Goal: Task Accomplishment & Management: Manage account settings

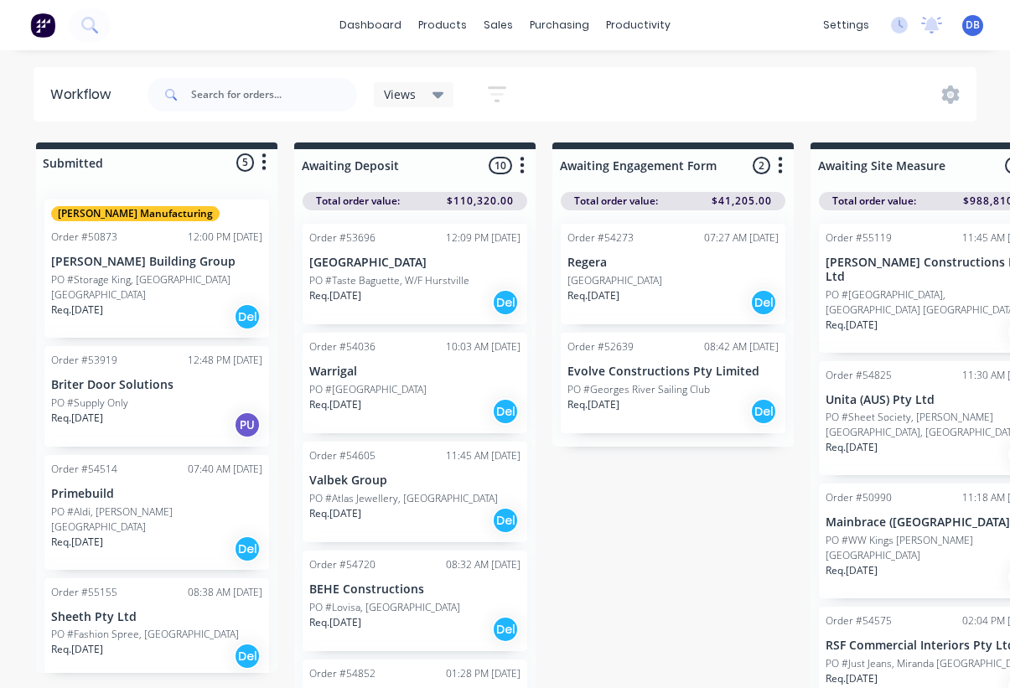
click at [171, 378] on p "Briter Door Solutions" at bounding box center [156, 385] width 211 height 14
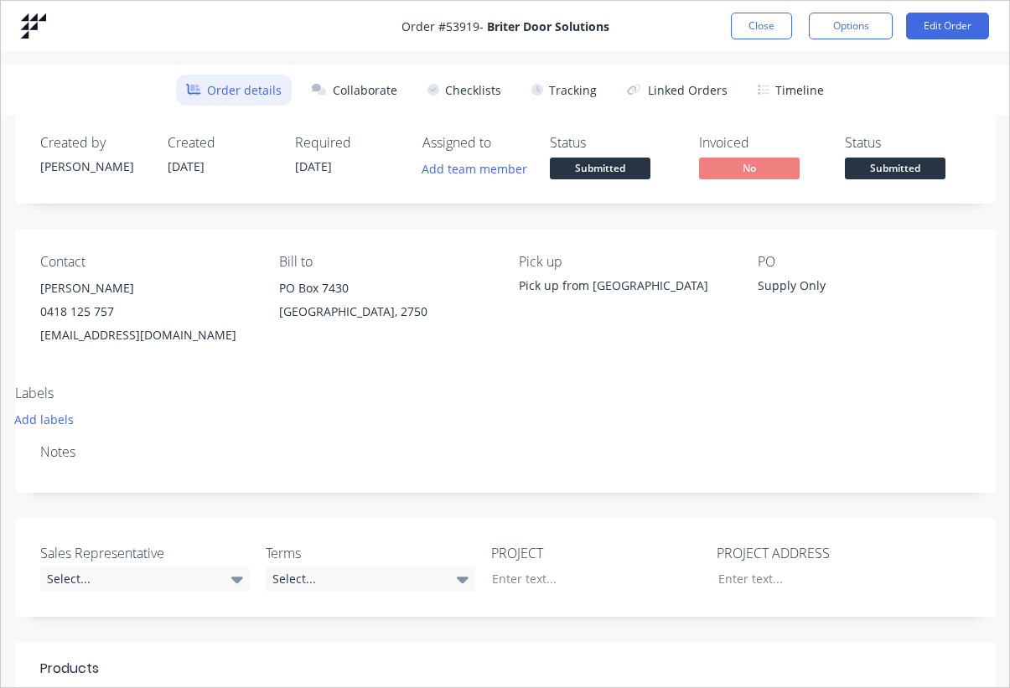
click at [777, 18] on button "Close" at bounding box center [761, 26] width 61 height 27
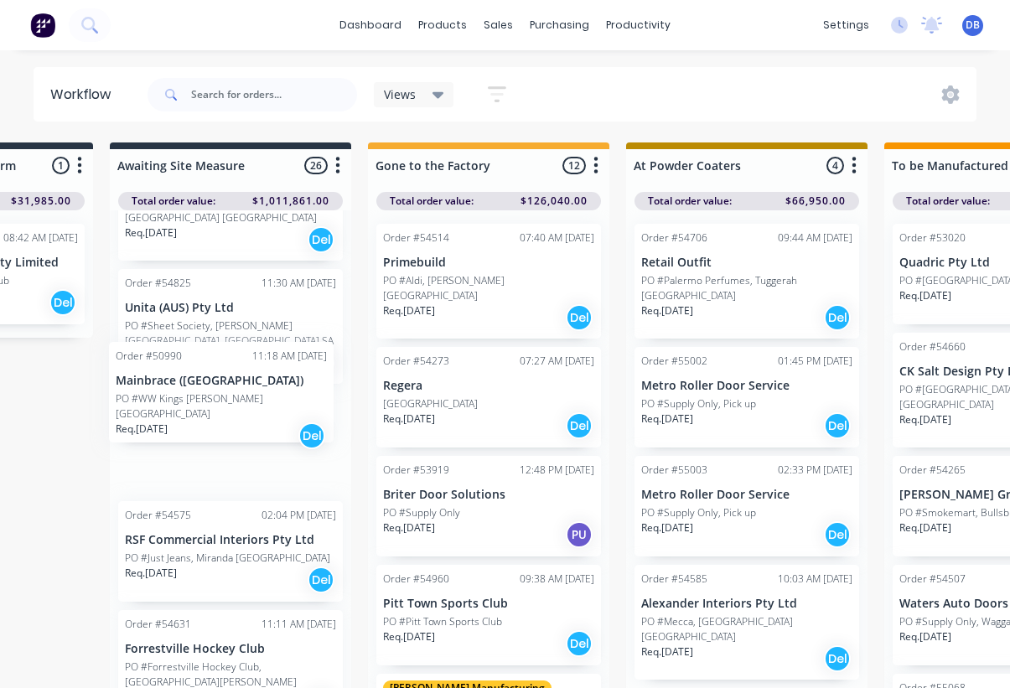
scroll to position [0, 697]
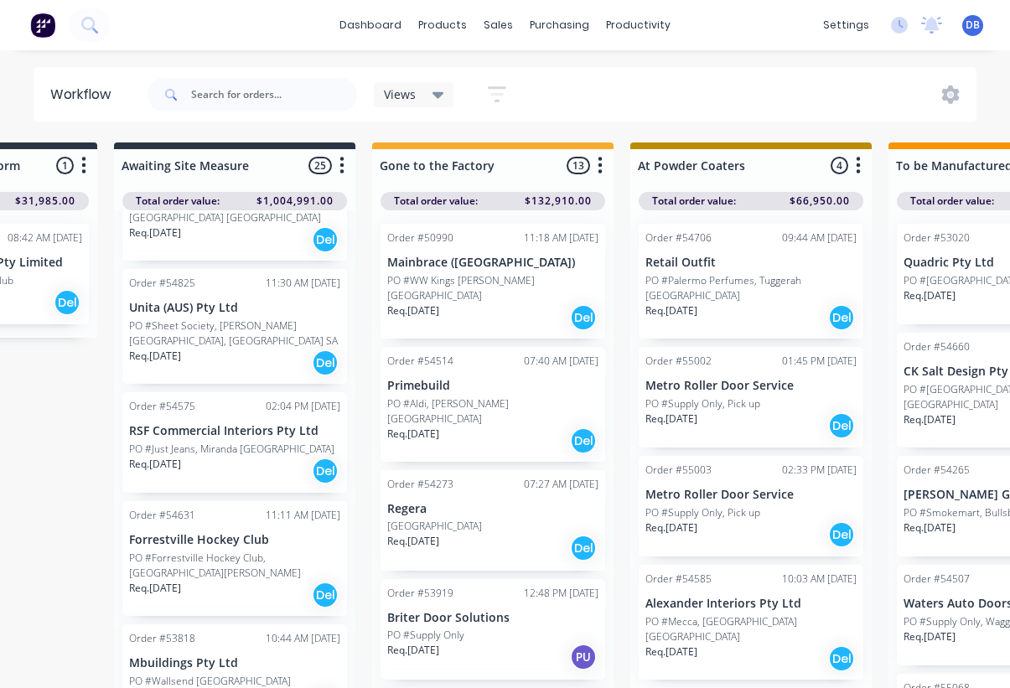
click at [525, 270] on div "Order #50990 11:18 AM [DATE] Mainbrace ([GEOGRAPHIC_DATA]) PO #WW [GEOGRAPHIC_D…" at bounding box center [493, 281] width 225 height 115
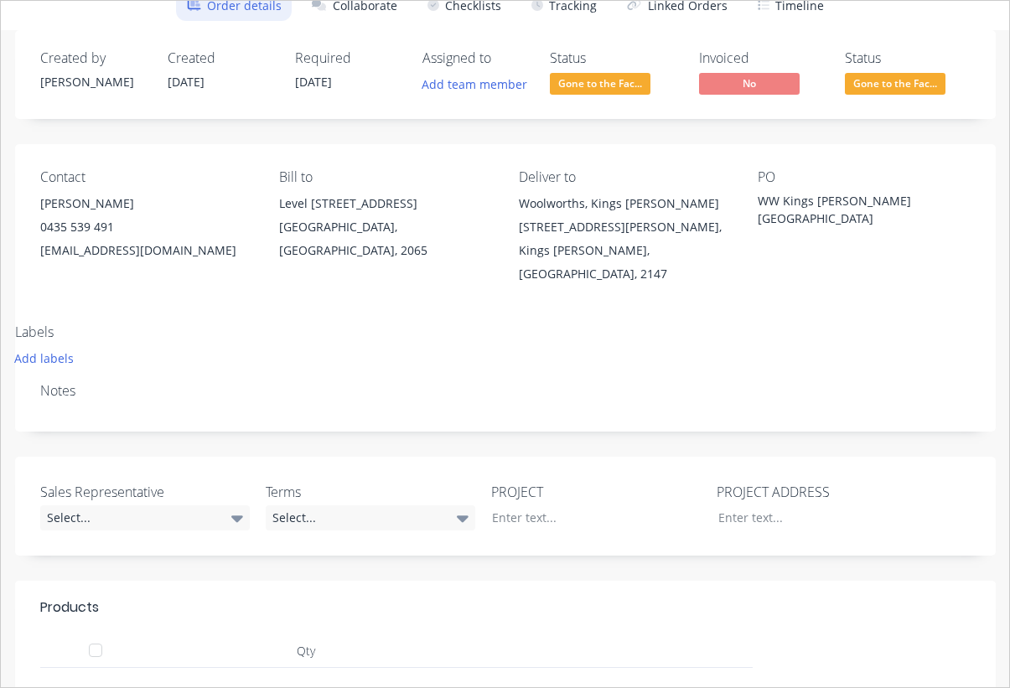
scroll to position [76, 0]
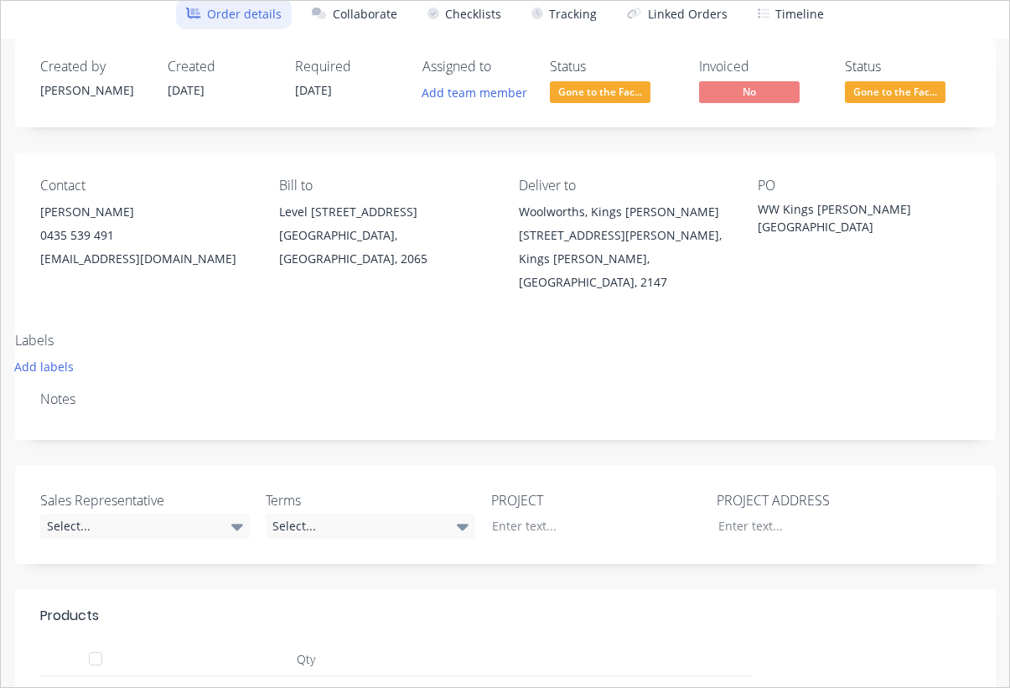
click at [55, 355] on button "Add labels" at bounding box center [43, 366] width 77 height 23
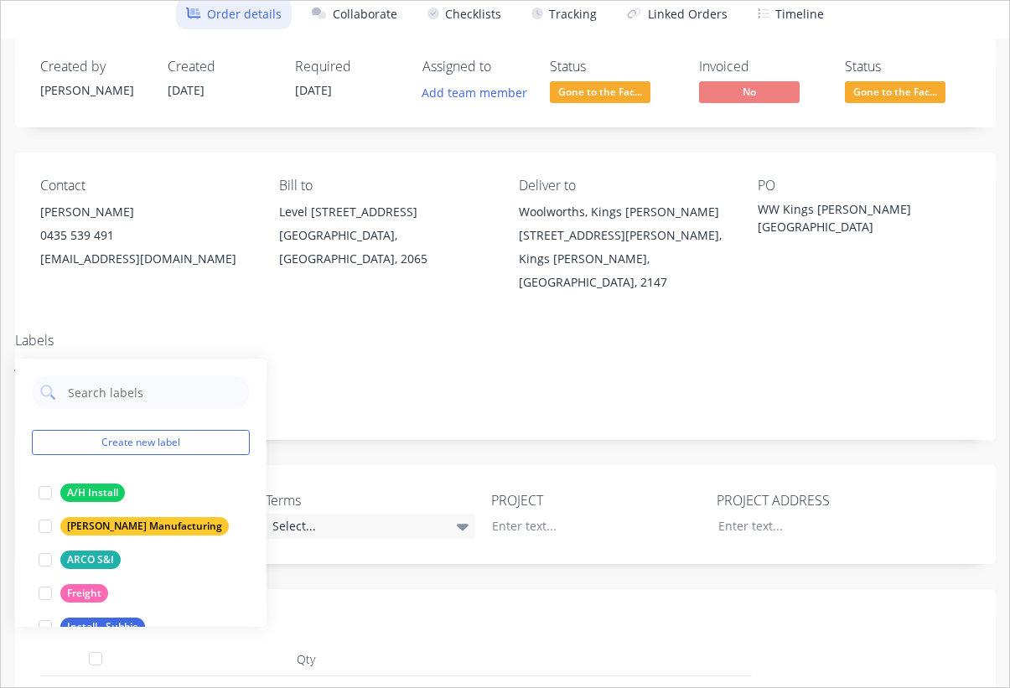
click at [40, 526] on div at bounding box center [45, 527] width 34 height 34
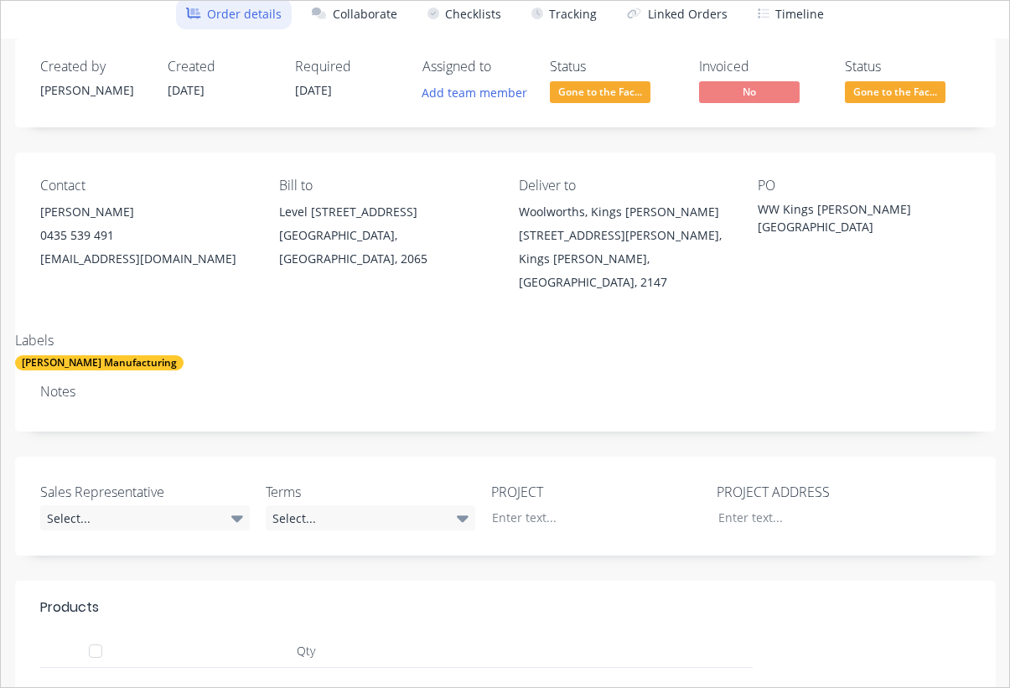
click at [473, 333] on div "Labels [PERSON_NAME] Manufacturing" at bounding box center [506, 352] width 1006 height 38
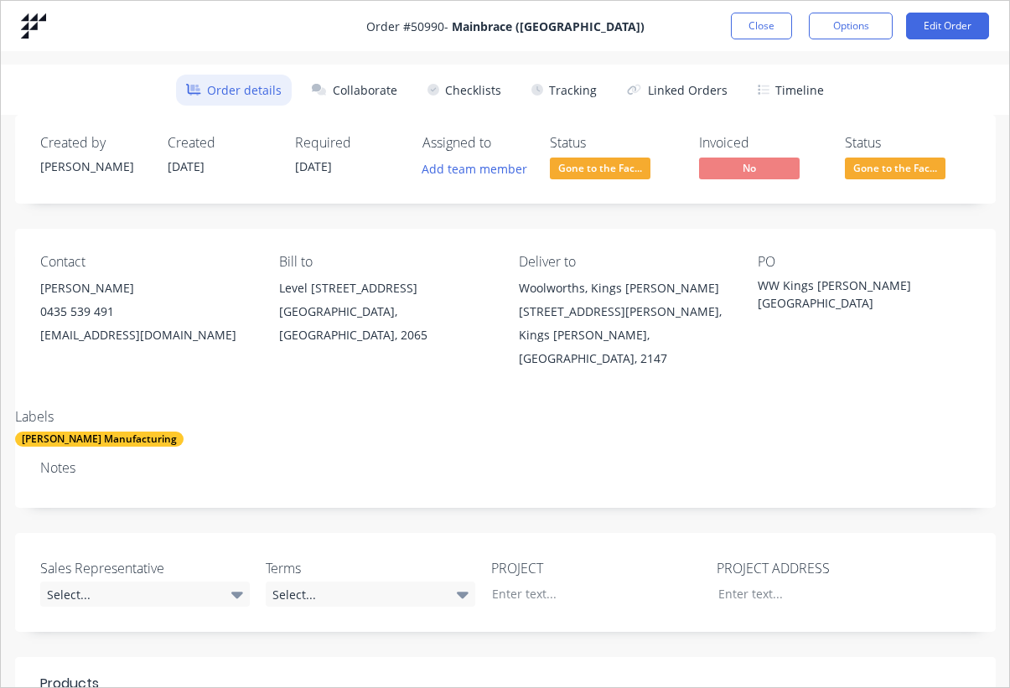
scroll to position [0, 0]
click at [764, 27] on button "Close" at bounding box center [761, 26] width 61 height 27
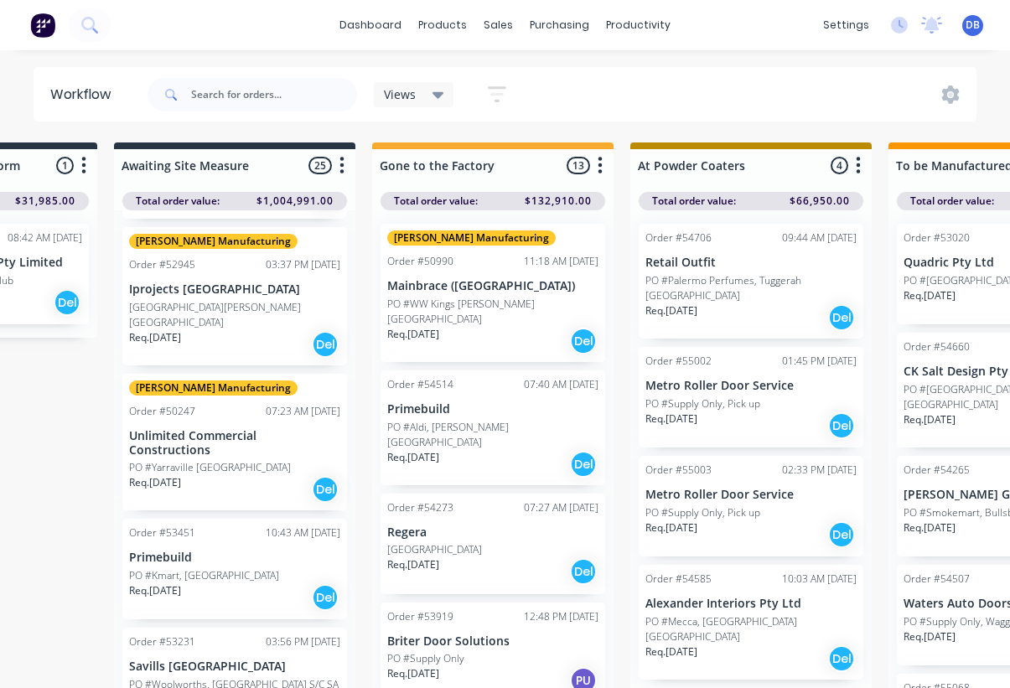
scroll to position [854, 0]
click at [267, 373] on div "[PERSON_NAME] Manufacturing Order #50247 07:23 AM [DATE] Unlimited Commercial C…" at bounding box center [234, 441] width 225 height 137
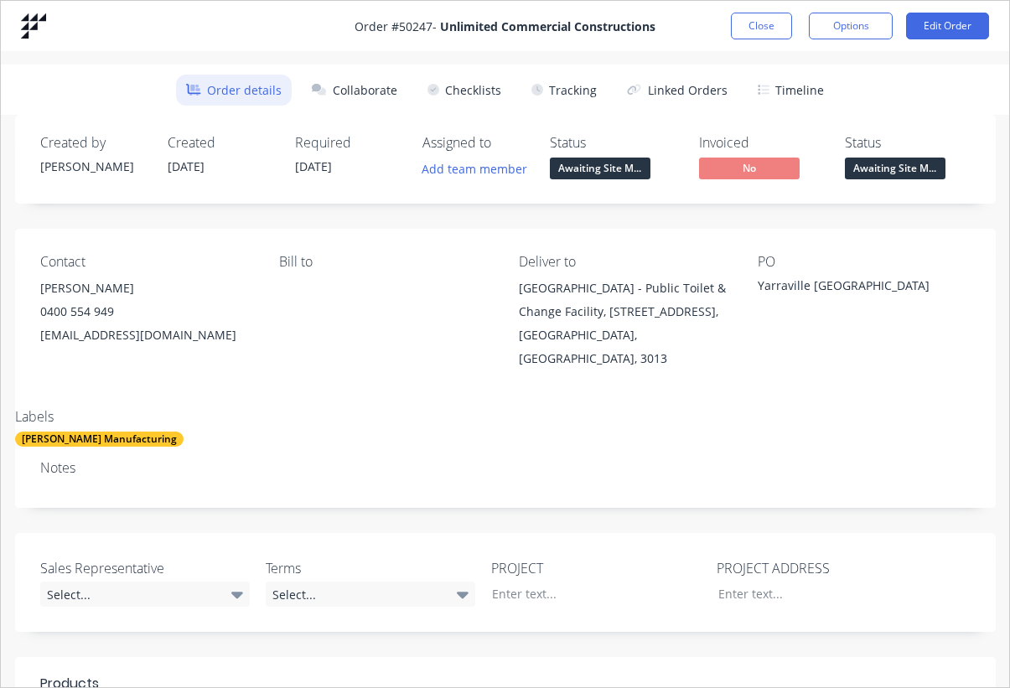
click at [106, 432] on div "[PERSON_NAME] Manufacturing" at bounding box center [99, 439] width 168 height 15
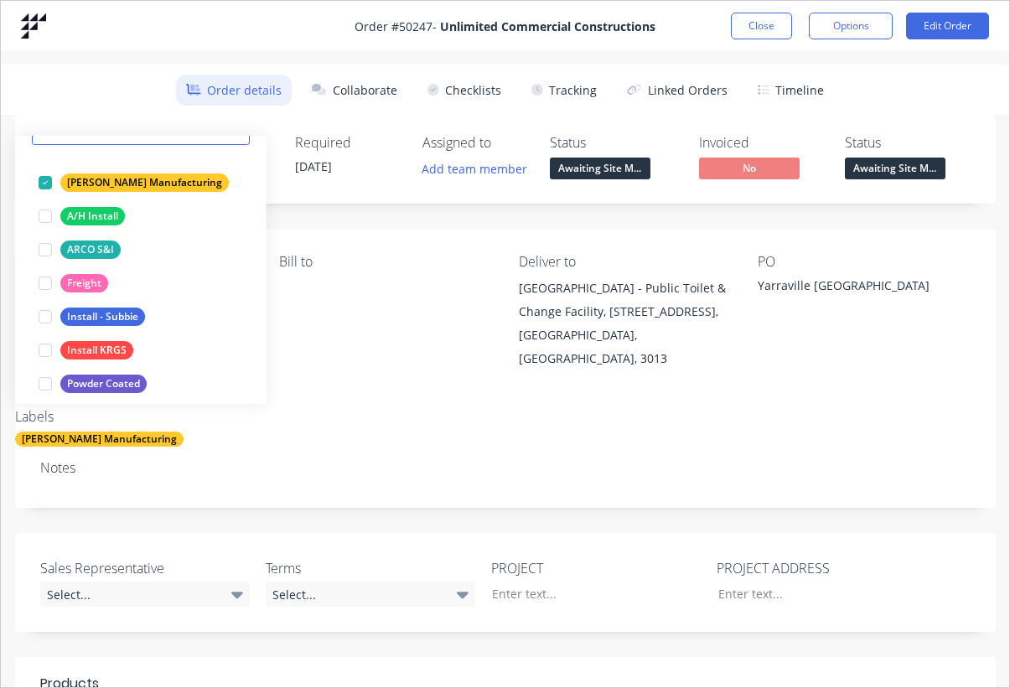
scroll to position [89, 0]
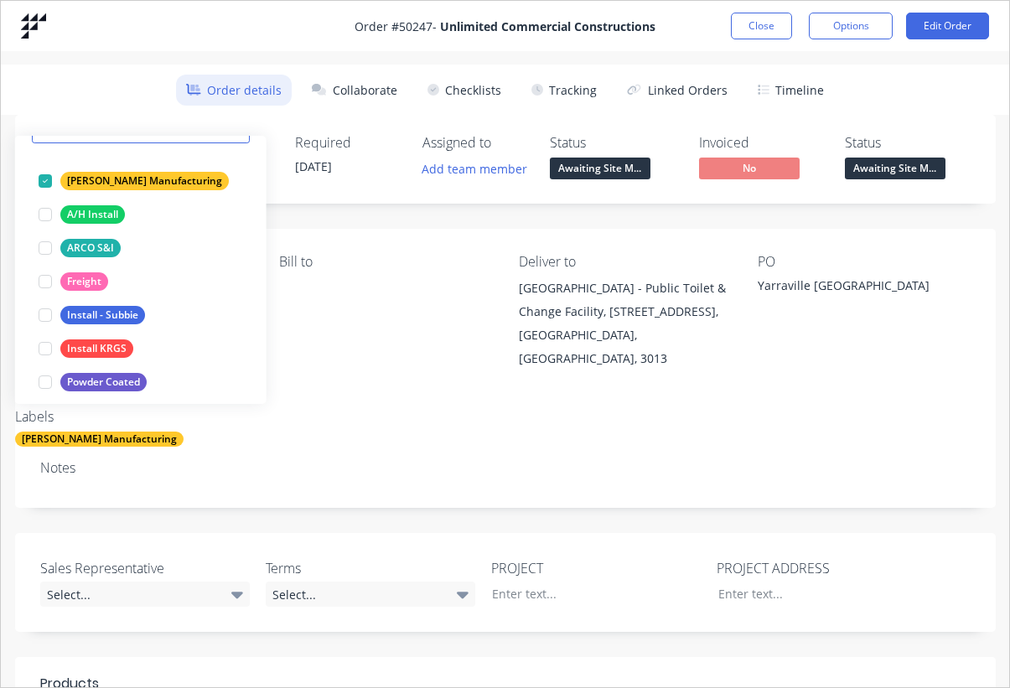
click at [53, 311] on div at bounding box center [45, 315] width 34 height 34
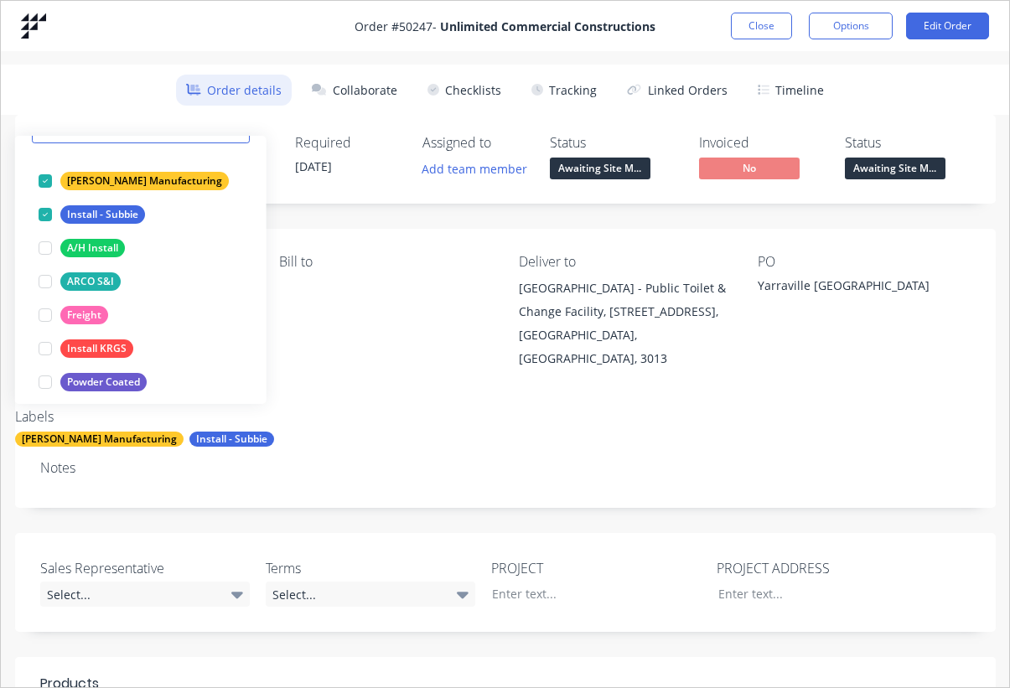
click at [48, 179] on div at bounding box center [45, 181] width 34 height 34
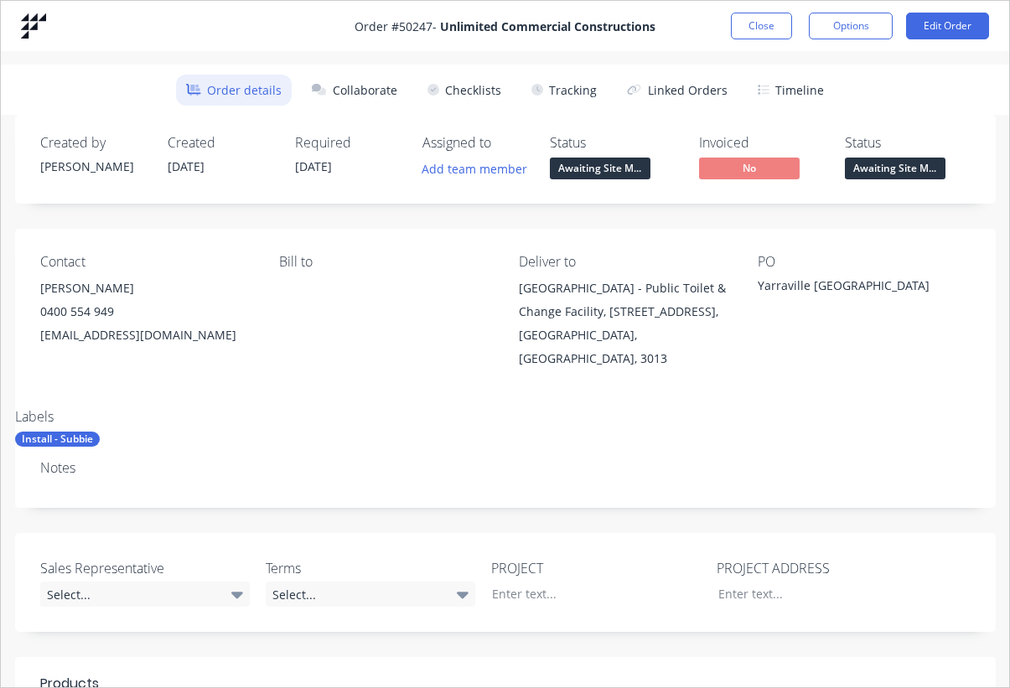
click at [773, 27] on button "Close" at bounding box center [761, 26] width 61 height 27
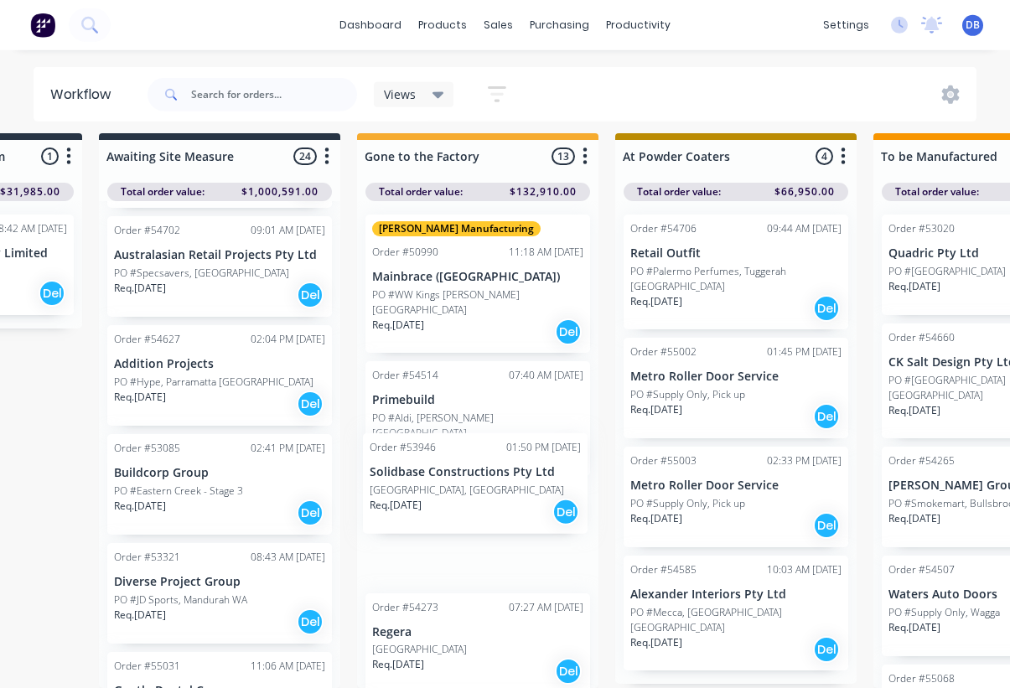
scroll to position [29, 712]
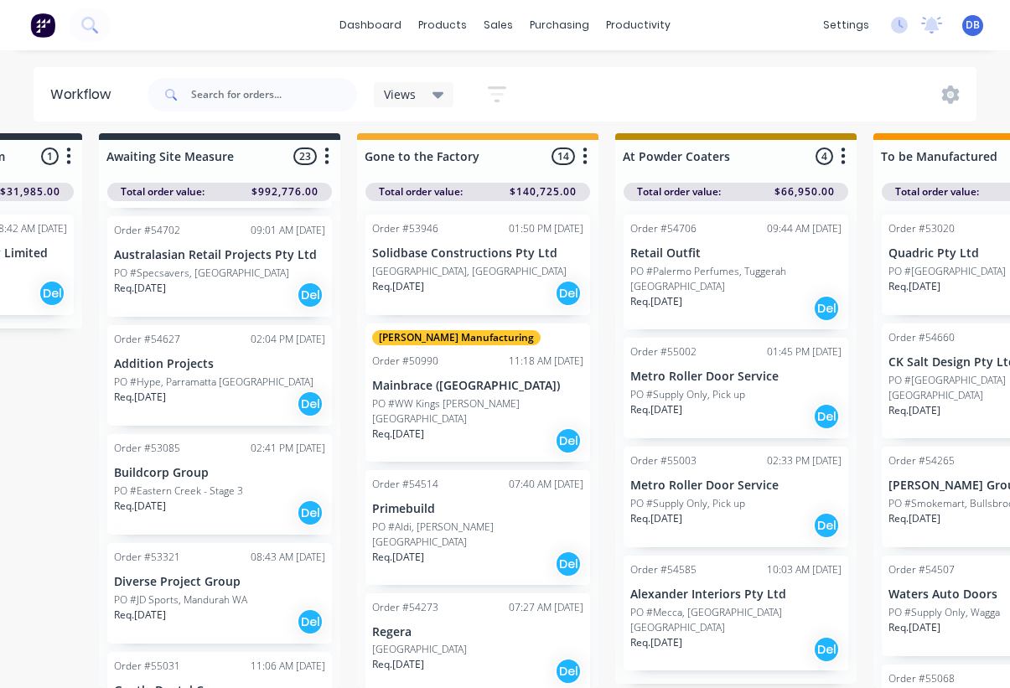
click at [503, 246] on p "Solidbase Constructions Pty Ltd" at bounding box center [477, 253] width 211 height 14
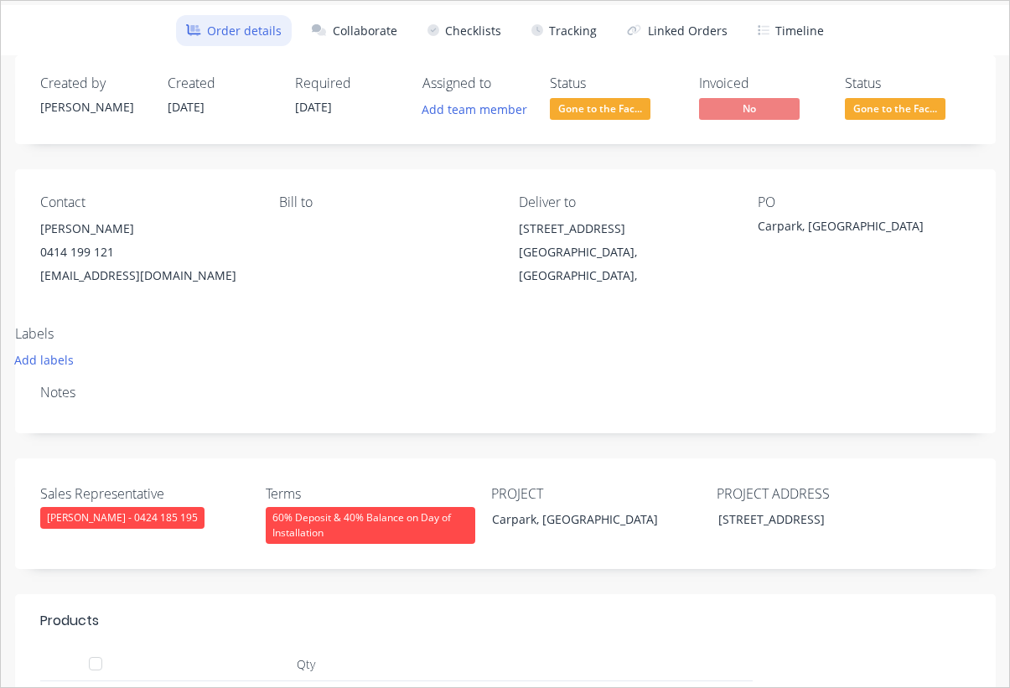
scroll to position [36, 0]
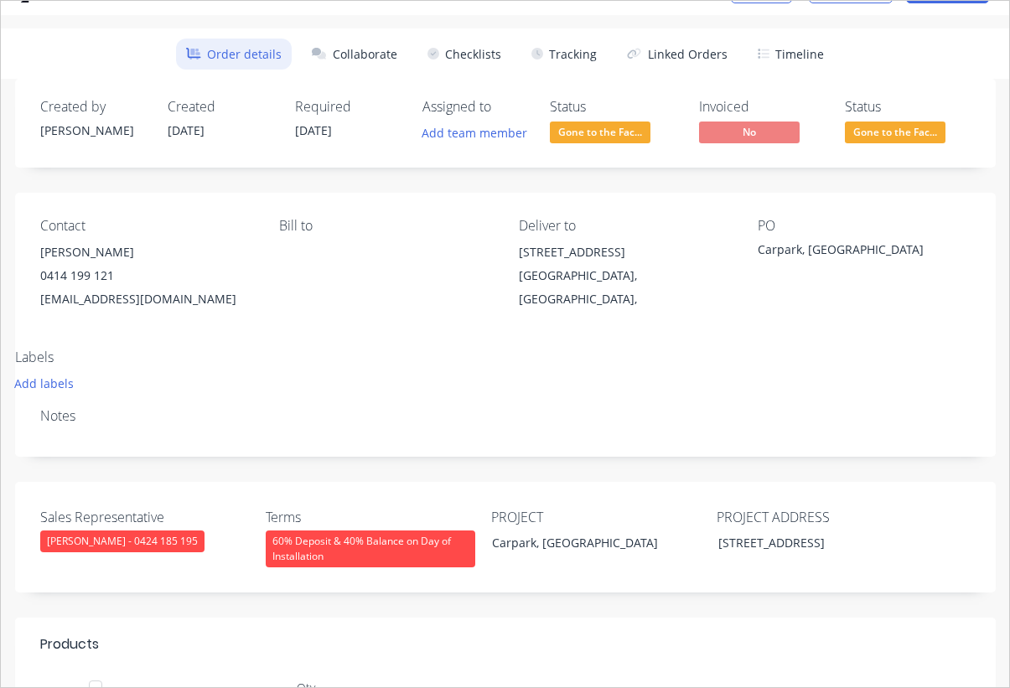
click at [59, 383] on button "Add labels" at bounding box center [43, 383] width 77 height 23
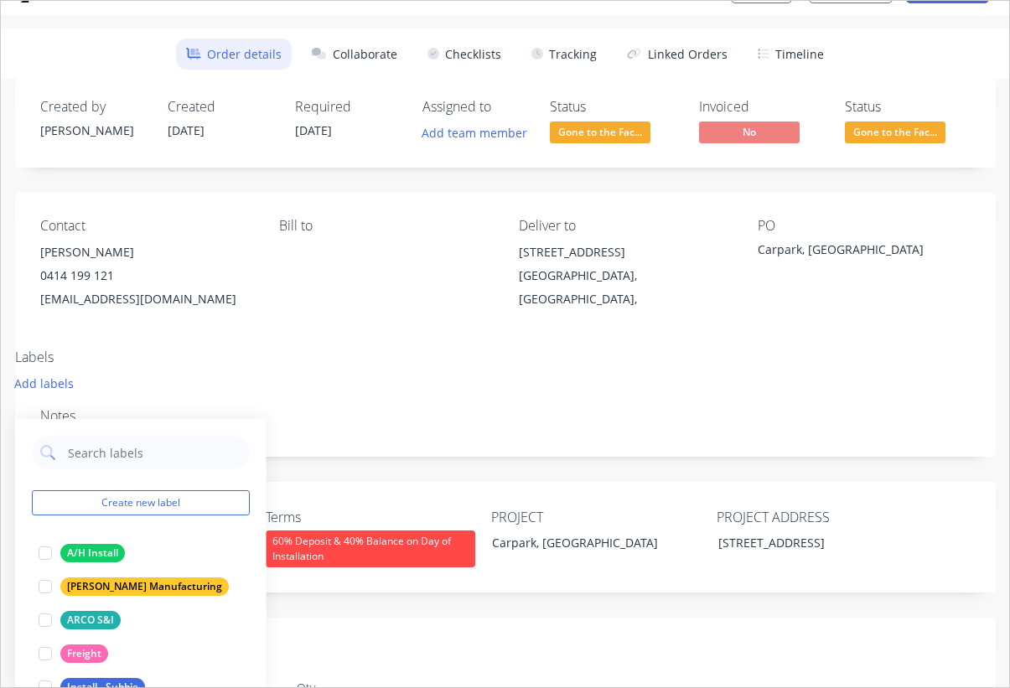
click at [50, 570] on div at bounding box center [45, 587] width 34 height 34
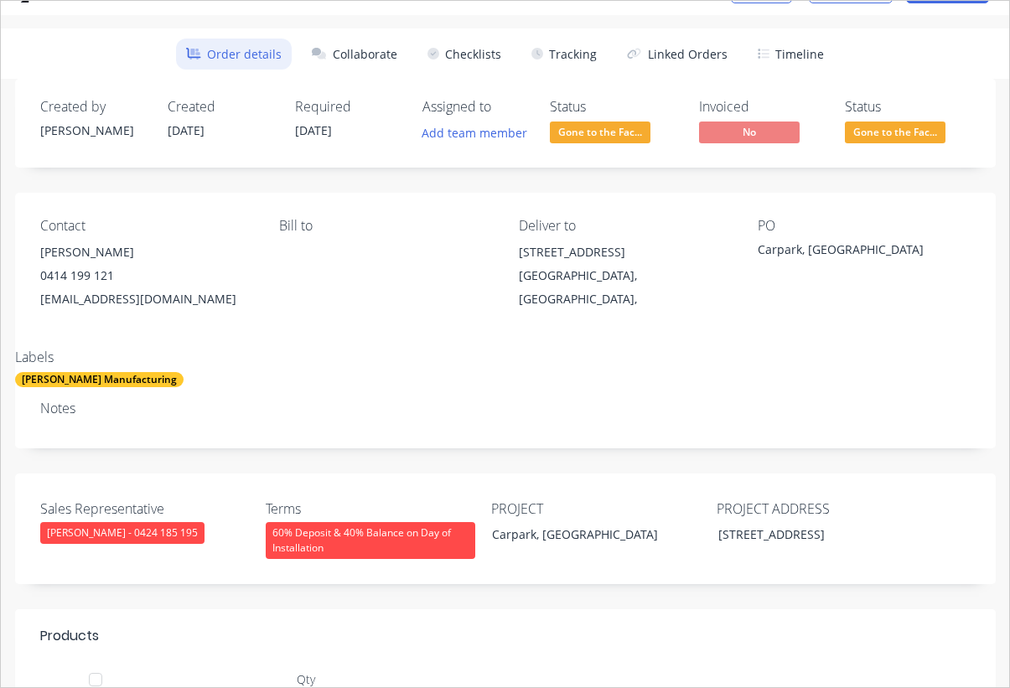
click at [523, 362] on div "Labels [PERSON_NAME] Manufacturing" at bounding box center [506, 369] width 1006 height 38
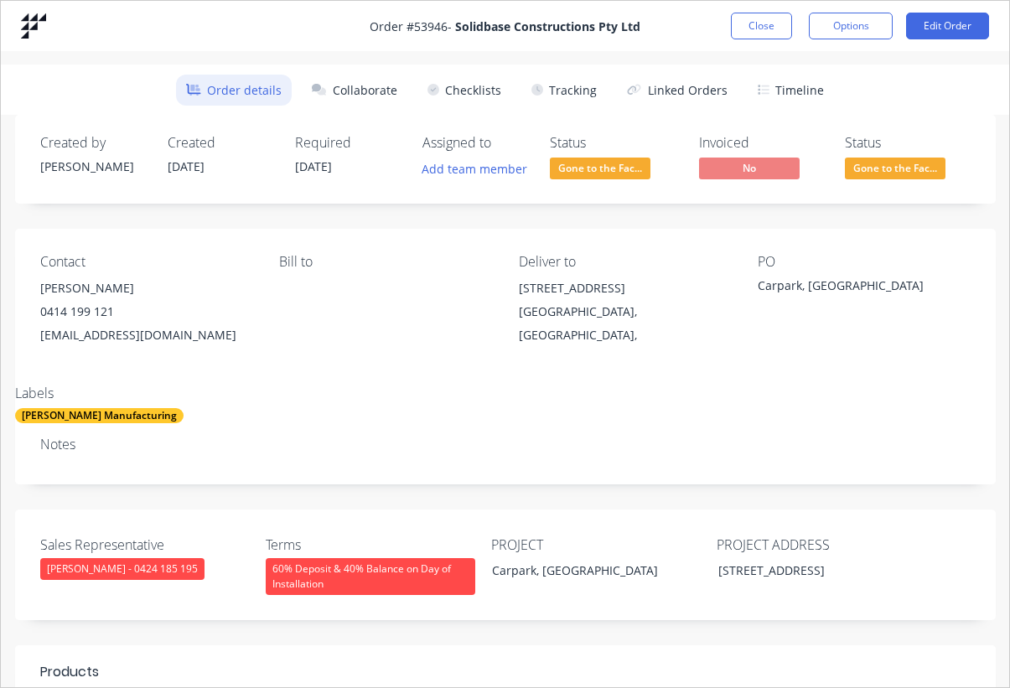
scroll to position [0, 0]
click at [760, 15] on button "Close" at bounding box center [761, 26] width 61 height 27
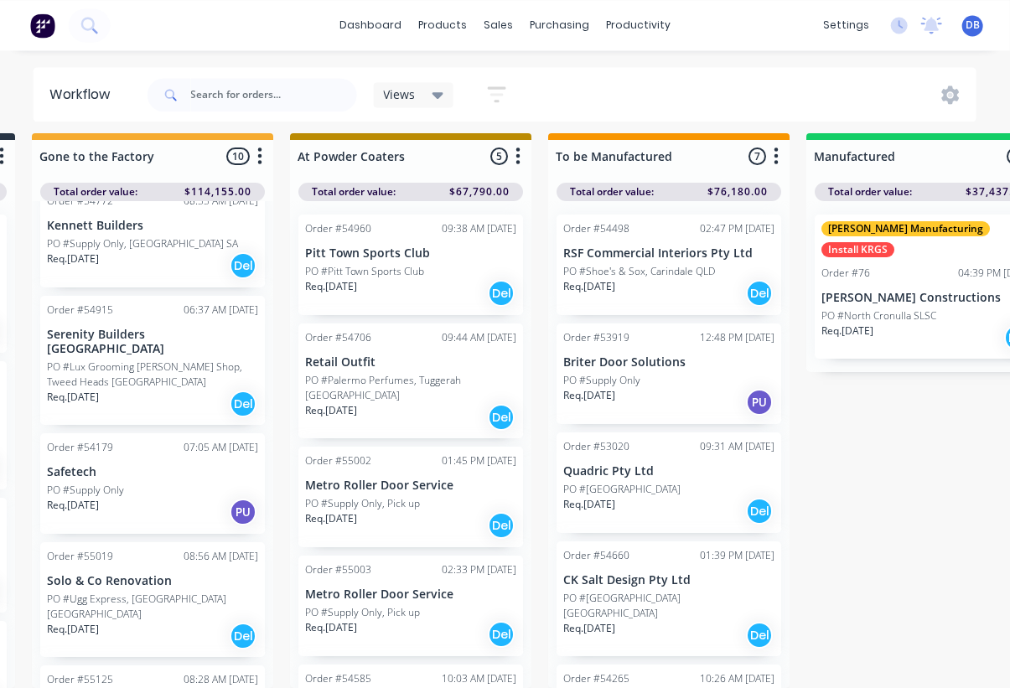
scroll to position [668, 0]
click at [177, 484] on div "PO #Supply Only" at bounding box center [152, 491] width 211 height 15
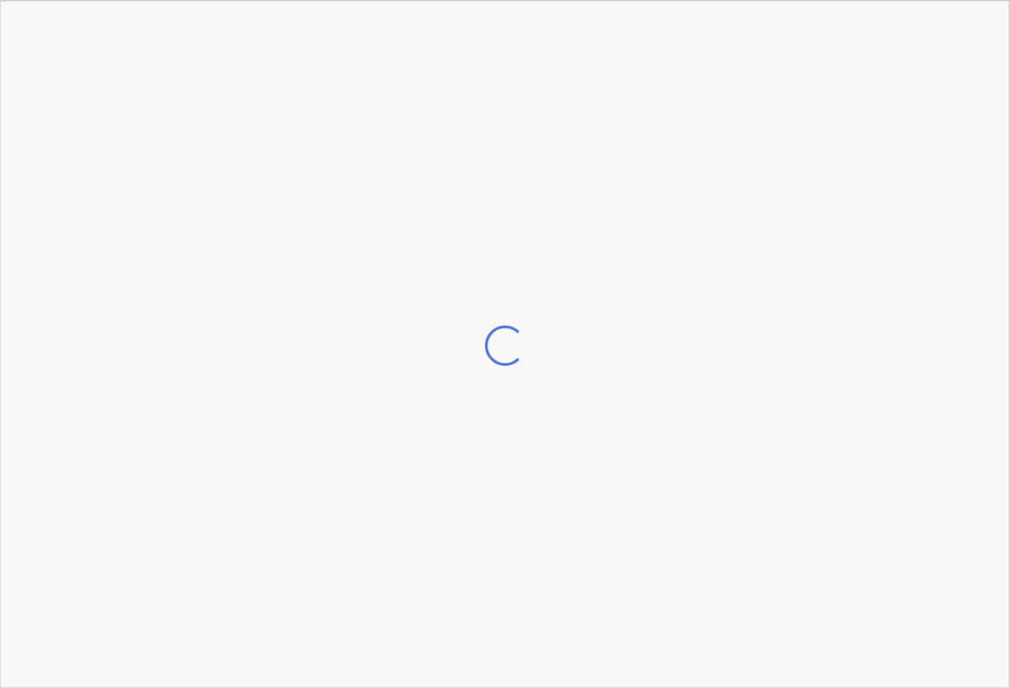
scroll to position [30, 1038]
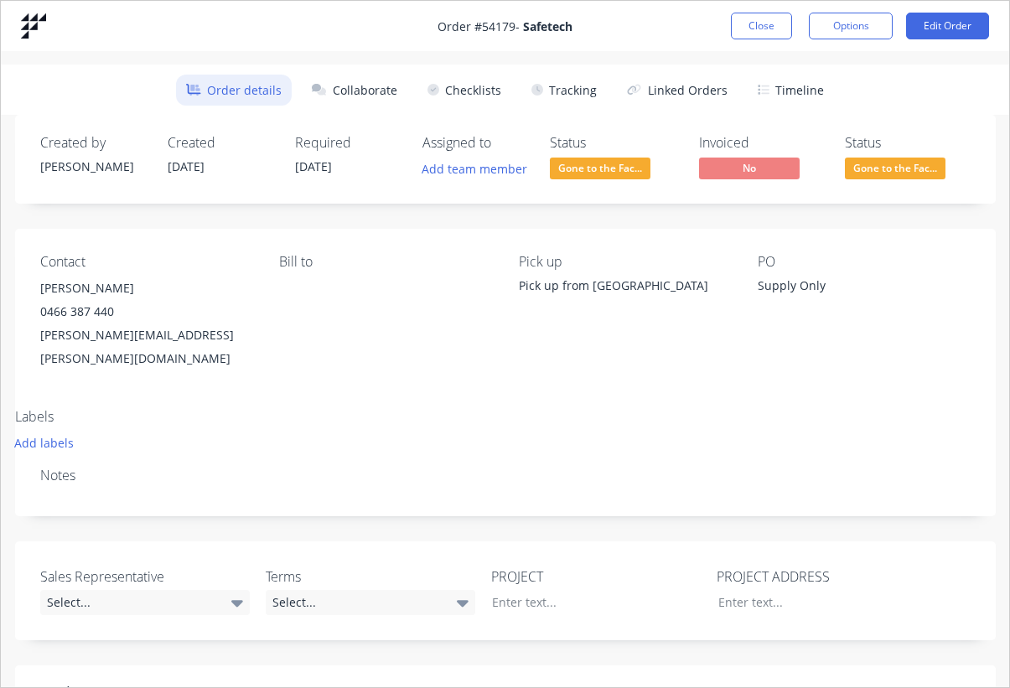
click at [769, 29] on button "Close" at bounding box center [761, 26] width 61 height 27
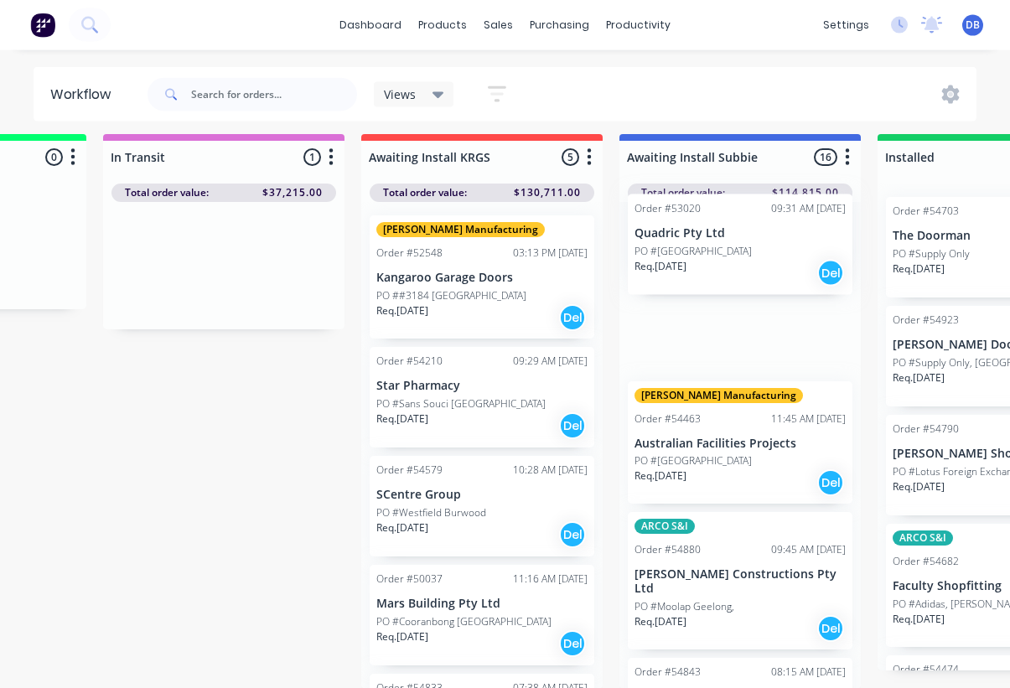
scroll to position [1370, 0]
